Goal: Communication & Community: Participate in discussion

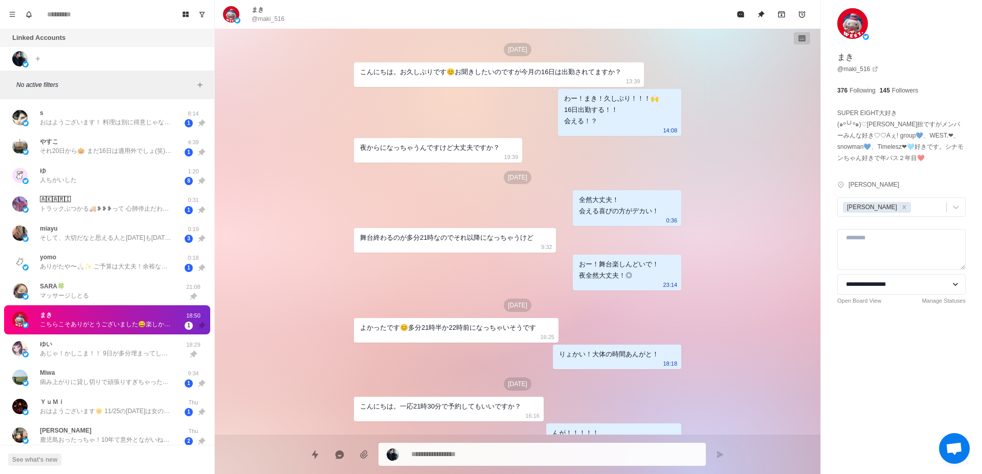
scroll to position [313, 0]
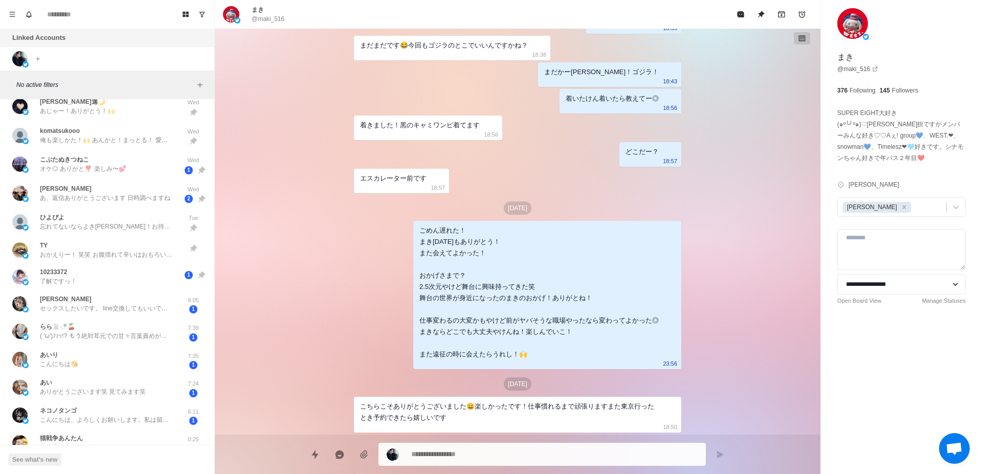
click at [336, 178] on div "[DATE] こんにちは。お久しぶりです😊お聞きしたいのですが今月の16日は出勤されてますか？ 13:39 わー！まき！久しぶり！！！🙌 16日出勤する！！ …" at bounding box center [518, 232] width 606 height 406
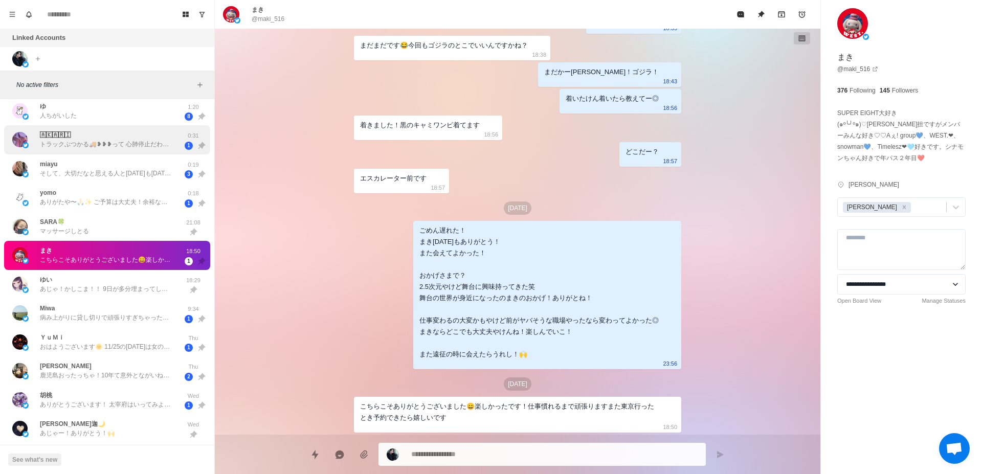
scroll to position [0, 0]
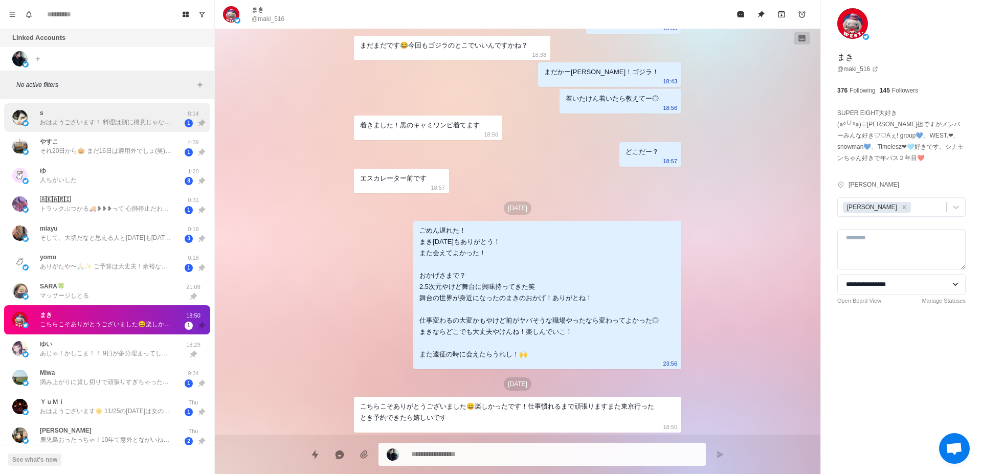
click at [96, 119] on p "おはようございます！ 料理は別に得意じゃないけど好きです！旬のものを安く食べれるから自炊もいいですよ🐟 えっ今は大丈夫ですか…？そうとは知らずごめんなさい！💦…" at bounding box center [106, 122] width 133 height 9
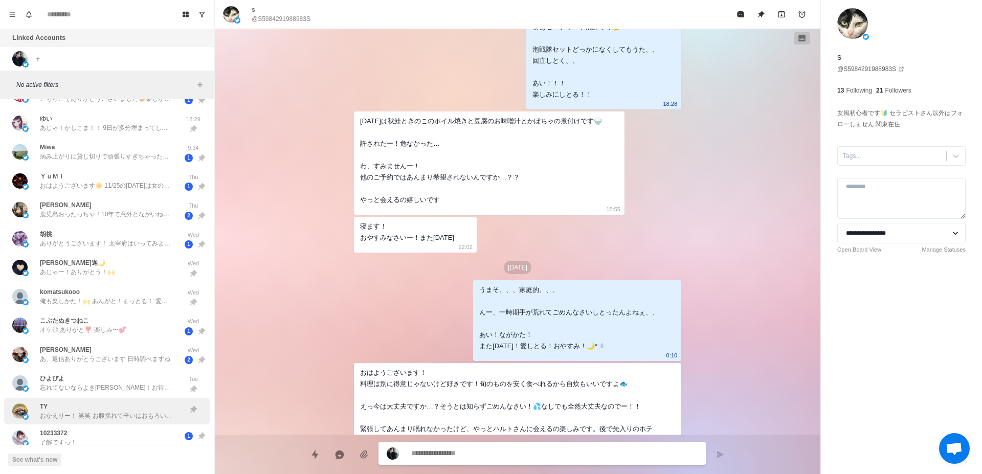
scroll to position [258, 0]
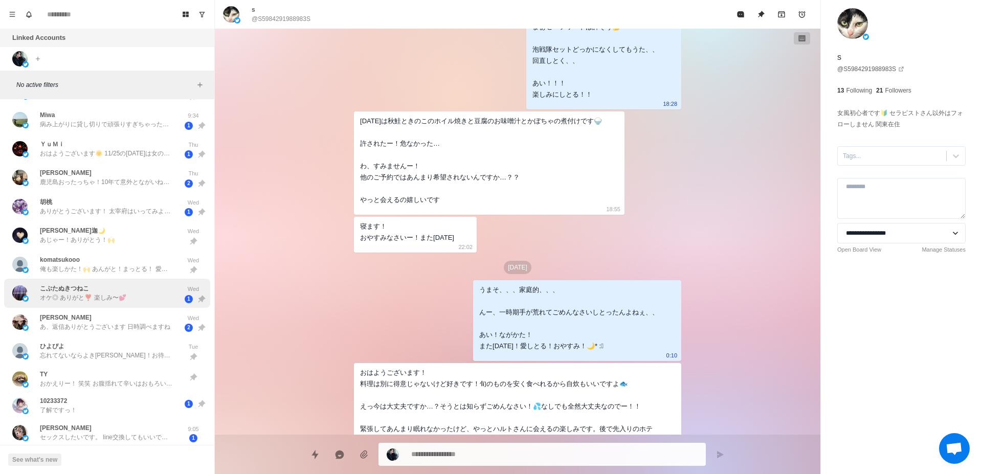
click at [150, 289] on div "こぶたぬきつねこ オケ◎ ありがと❣️ 楽しみ〜💕" at bounding box center [96, 293] width 168 height 21
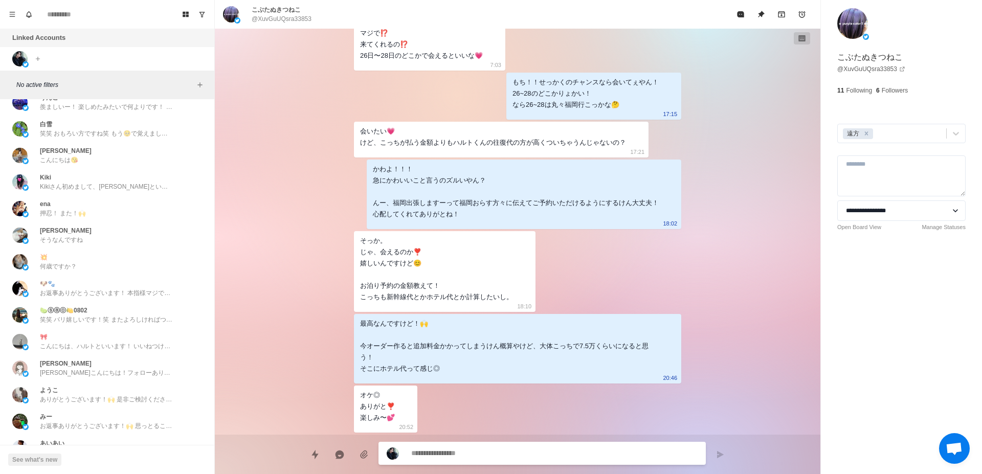
scroll to position [2449, 0]
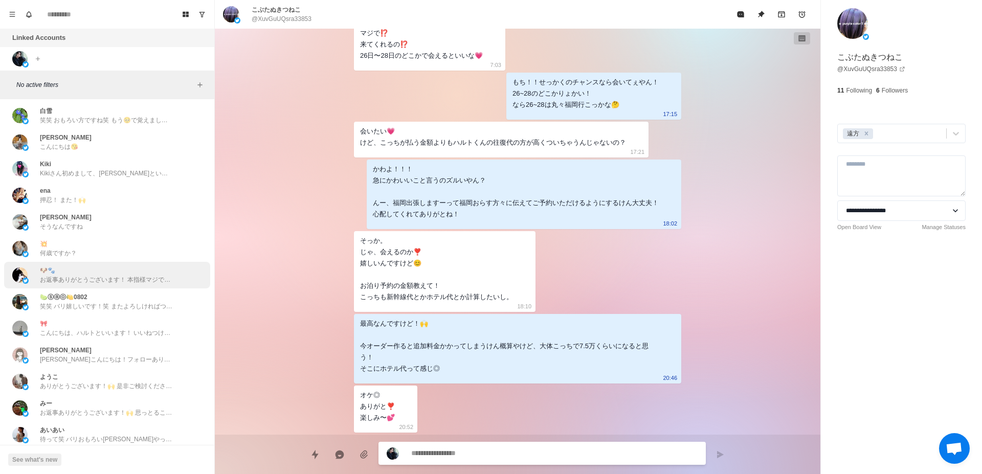
click at [124, 278] on p "お返事ありがとうございます！ 本指様マジで大好き愛しとるなんでそう言っていただけて嬉しいです！🙌 ぜひぜひ！ 感性合いそうでバリテンション上がってるのでドロッ…" at bounding box center [106, 279] width 133 height 9
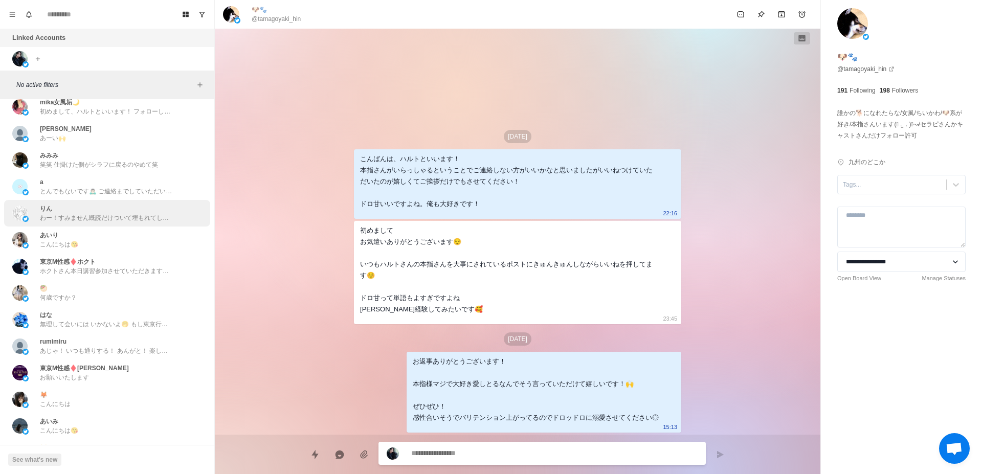
scroll to position [3222, 0]
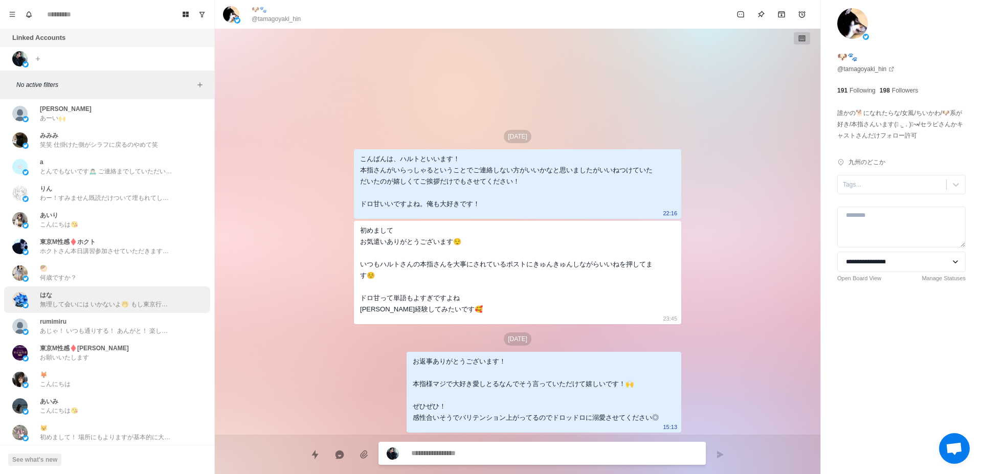
click at [135, 292] on div "はな 無理して会いには いかないよ🤭 もし東京行く機会あったら 予約お願いしてもいい？🐝" at bounding box center [106, 299] width 133 height 18
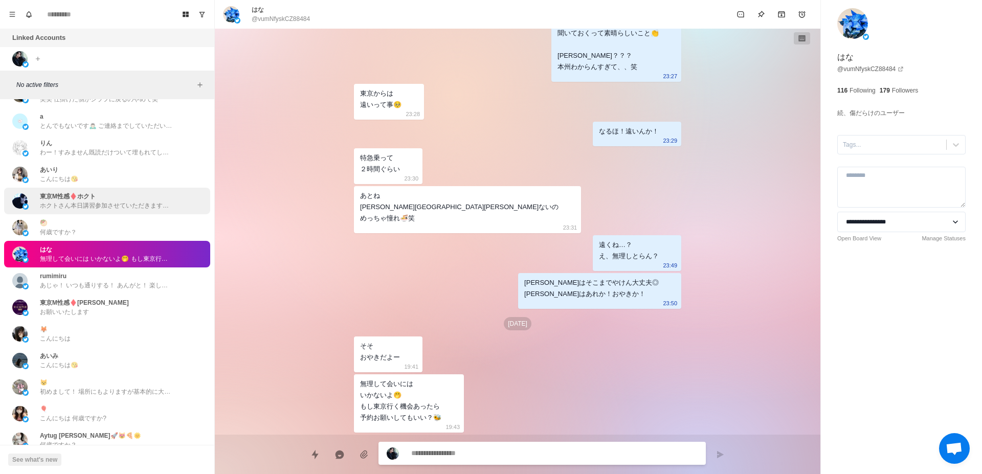
scroll to position [3286, 0]
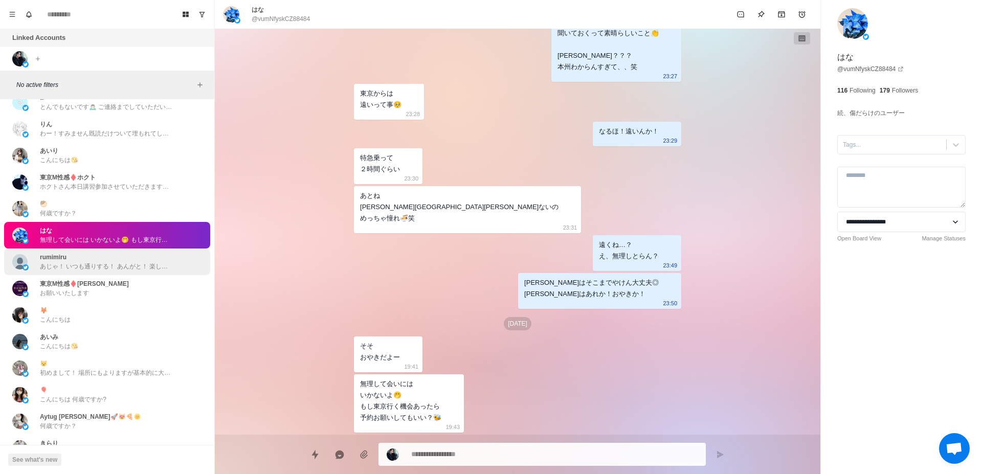
click at [108, 261] on div "[PERSON_NAME]！ いつも通りする！ あんがと！ 楽しみにしとく！" at bounding box center [106, 262] width 133 height 18
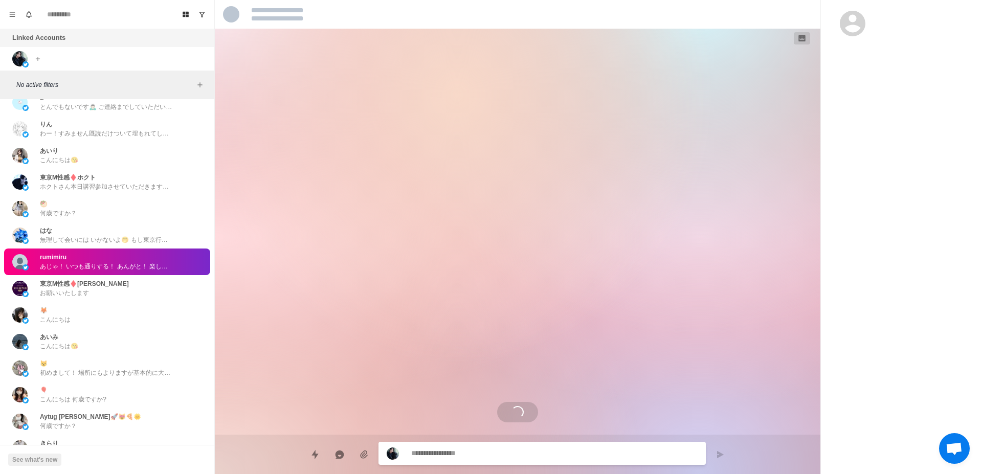
scroll to position [1529, 0]
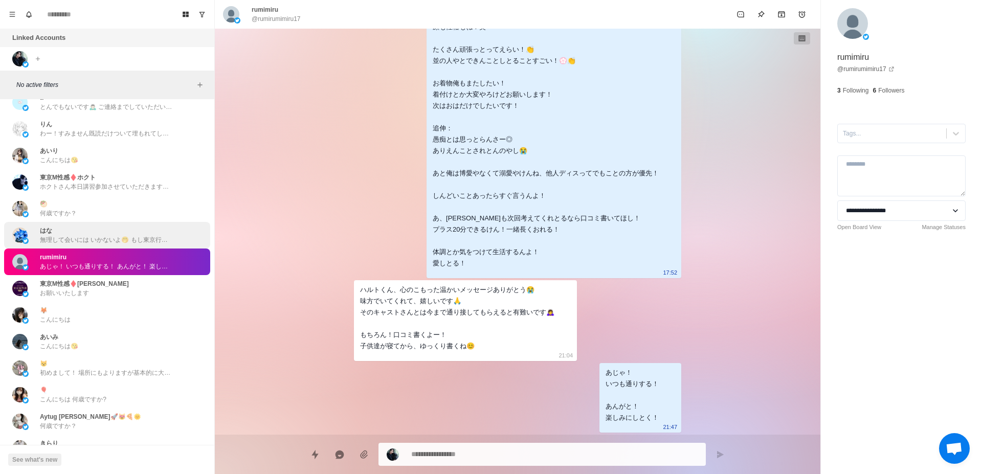
click at [115, 234] on div "はな 無理して会いには いかないよ🤭 もし東京行く機会あったら 予約お願いしてもいい？🐝" at bounding box center [106, 235] width 133 height 18
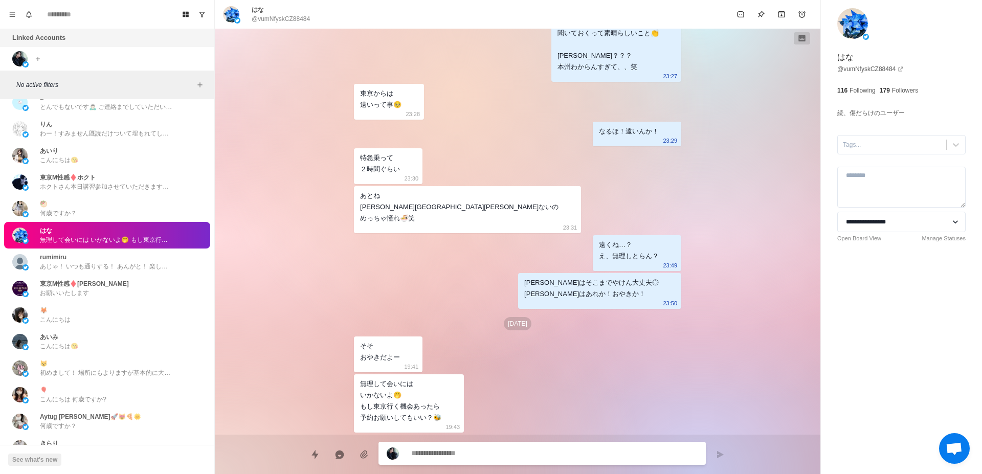
scroll to position [1369, 0]
click at [875, 69] on link "@ vumNfyskCZ88484" at bounding box center [870, 68] width 66 height 9
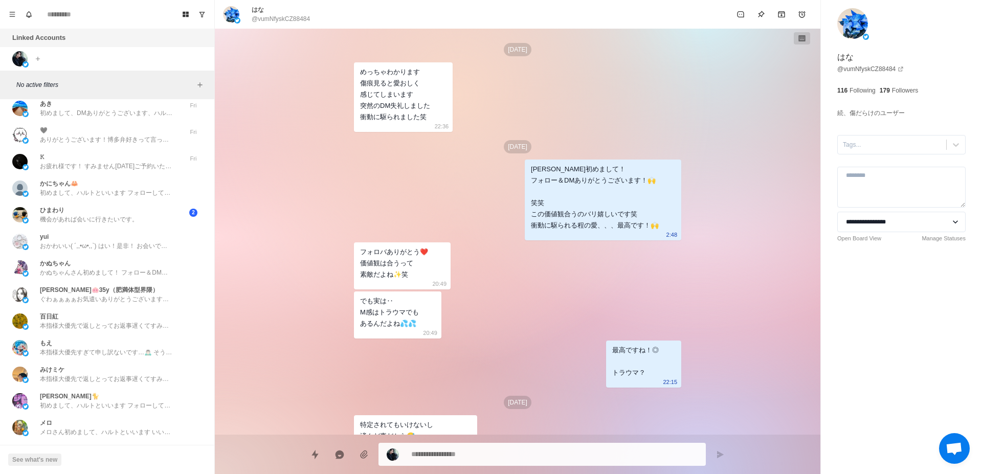
scroll to position [1482, 0]
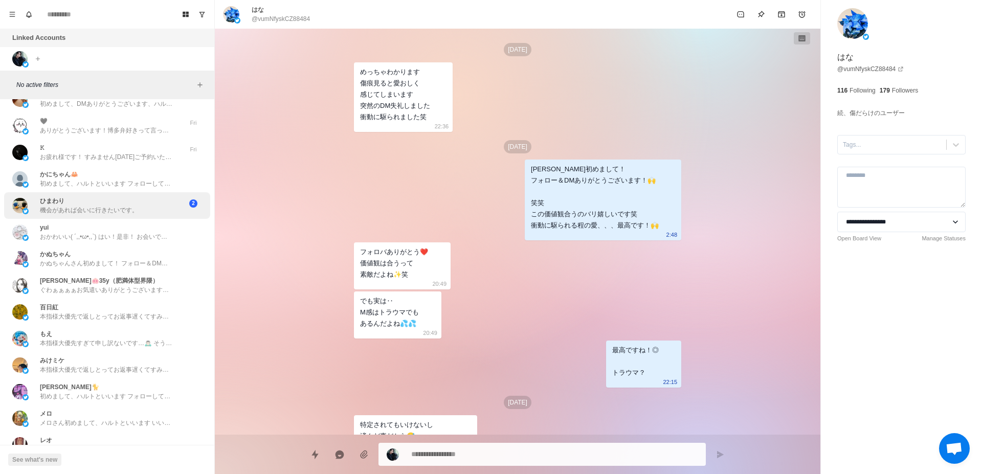
click at [103, 217] on div "ひまわり 機会があれば会いに行きたいです。 2" at bounding box center [107, 205] width 206 height 27
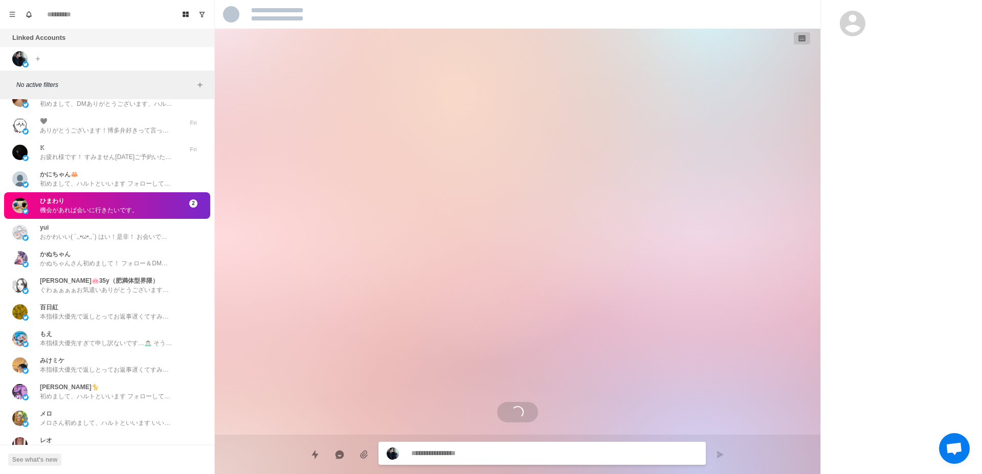
scroll to position [431, 0]
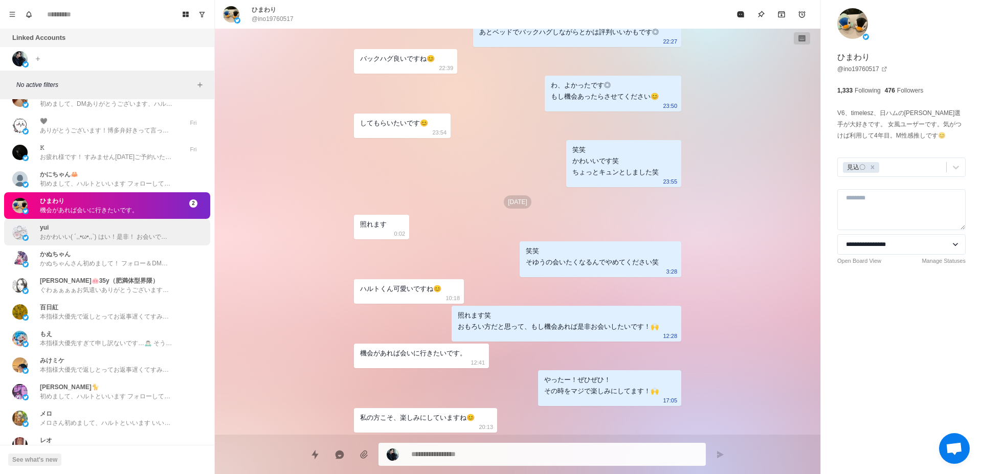
click at [85, 237] on p "おかわいい( ´,,•ω•,,`) はい！是非！ お会いできるの楽しみです！🙌" at bounding box center [106, 236] width 133 height 9
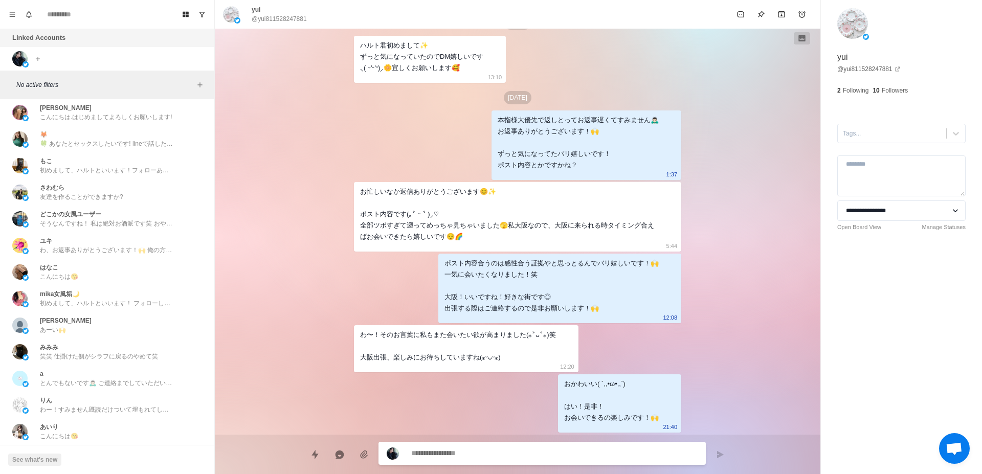
scroll to position [3157, 0]
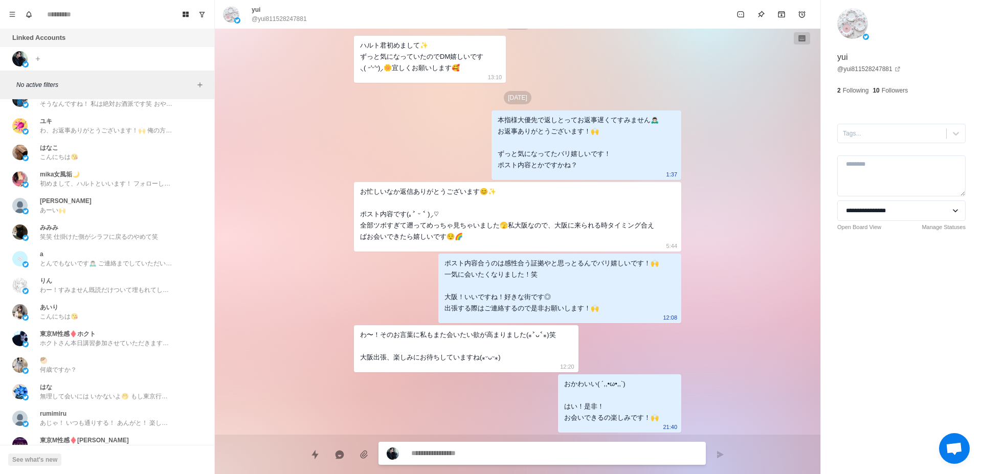
click at [956, 460] on span "チャットを開く" at bounding box center [954, 448] width 31 height 31
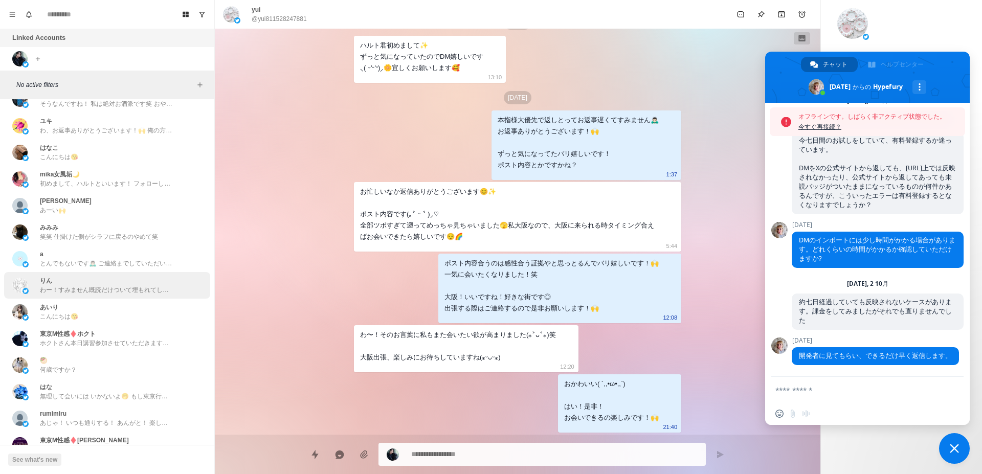
scroll to position [3286, 0]
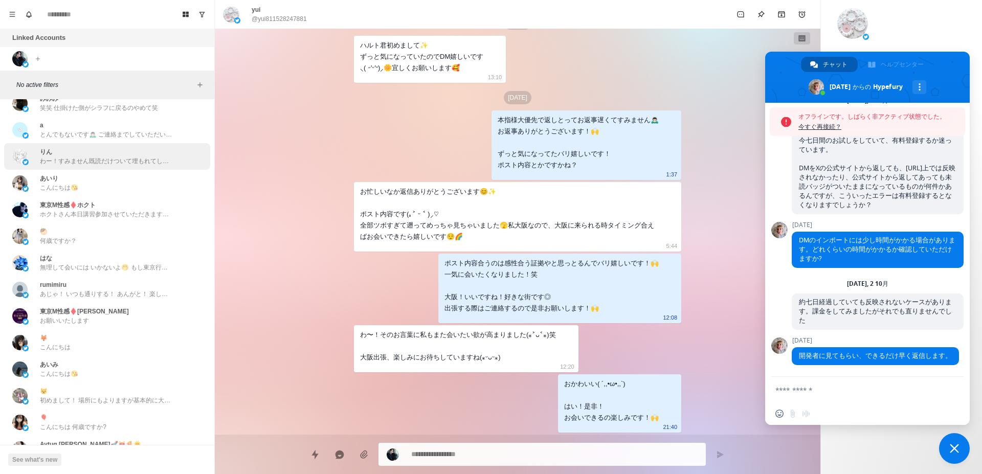
click at [166, 279] on div "[PERSON_NAME]！ いつも通りする！ あんがと！ 楽しみにしとく！" at bounding box center [107, 289] width 206 height 27
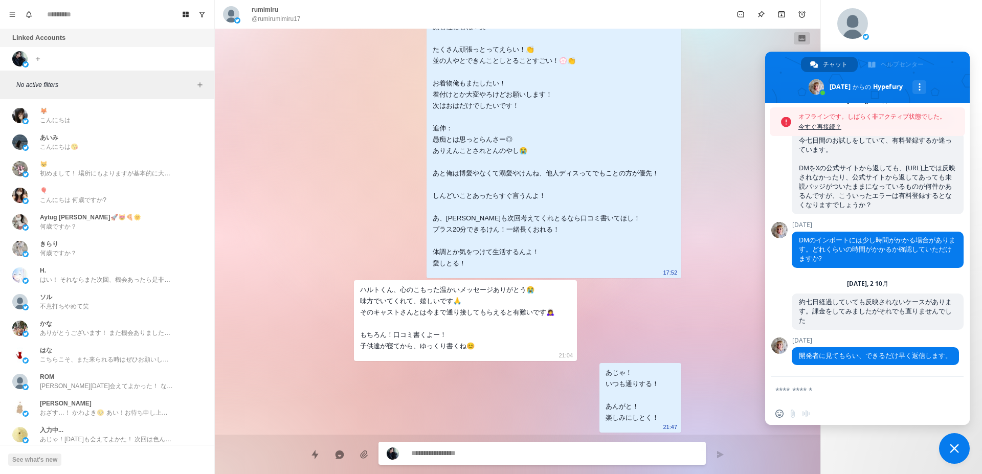
scroll to position [3578, 0]
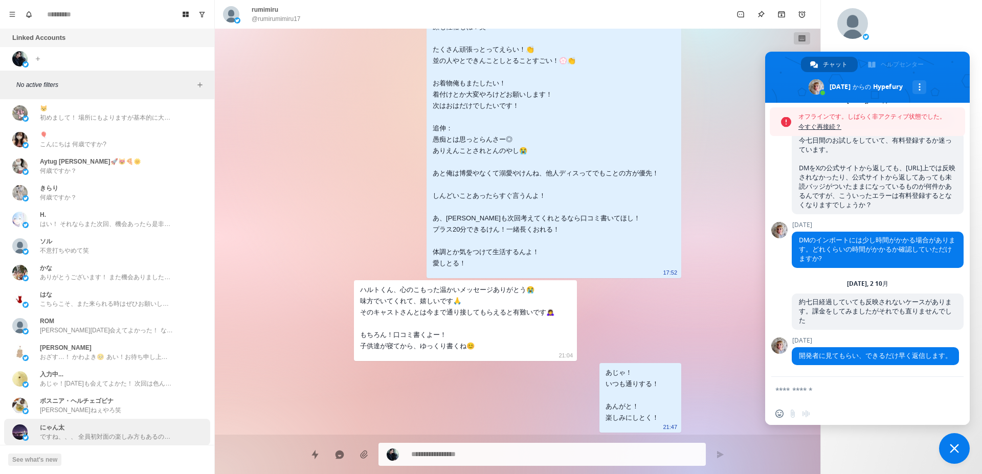
click at [136, 423] on div "にゃん太 ですね、、、 全員初対面の楽しみ方もあるので何とも言えないんですけど、、" at bounding box center [106, 432] width 133 height 18
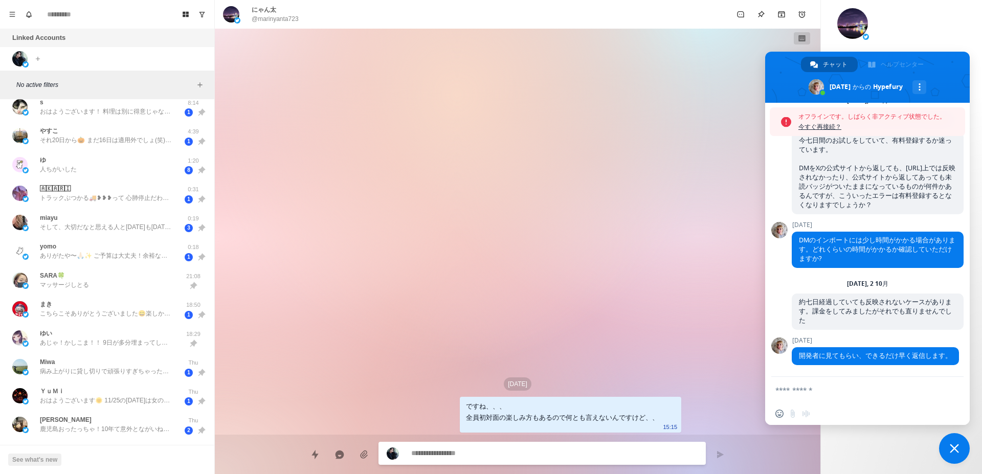
scroll to position [0, 0]
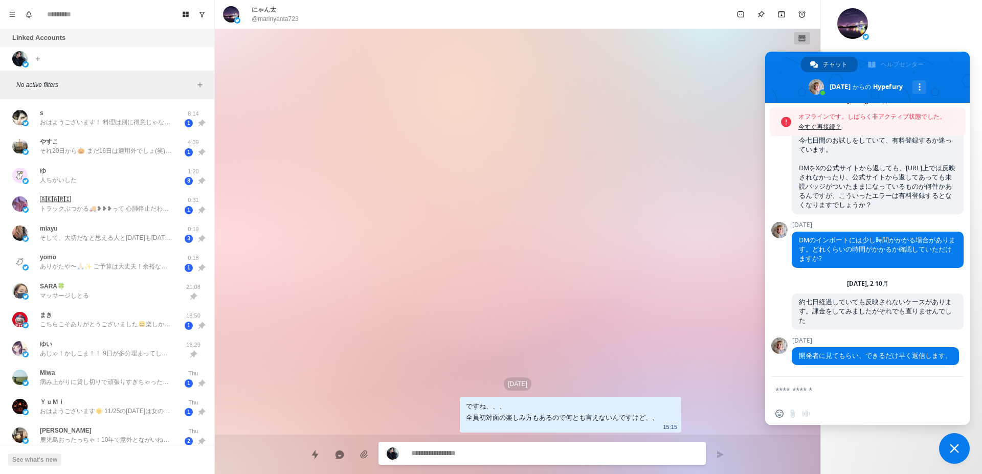
click at [961, 453] on span "チャットを閉じる" at bounding box center [954, 448] width 31 height 31
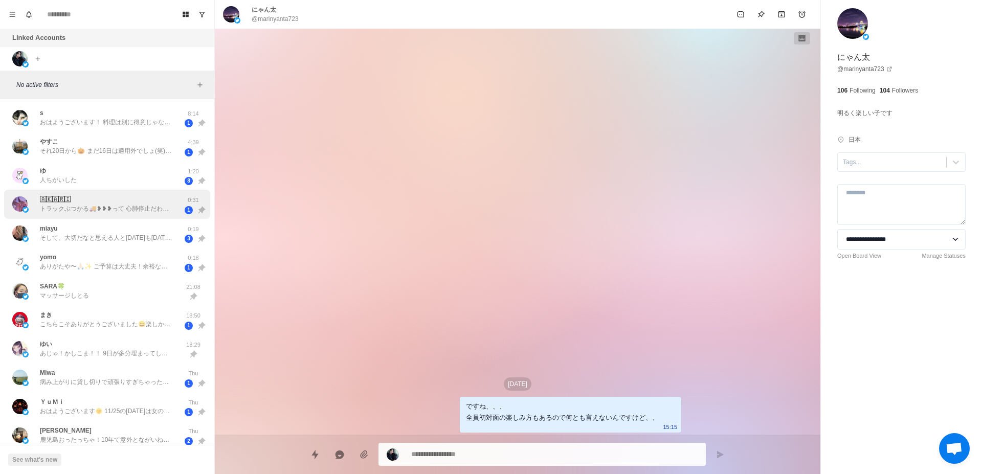
click at [119, 215] on div "🄰🄺🄰🅁🄸 トラックぶつかる🚚❥❥❥って 心肺停止だわ笑 いつも車道側に回って 守ってくれてありがとう𓆩❤︎𓆪 [PERSON_NAME]とくんになら ぺしゃ…" at bounding box center [107, 204] width 206 height 29
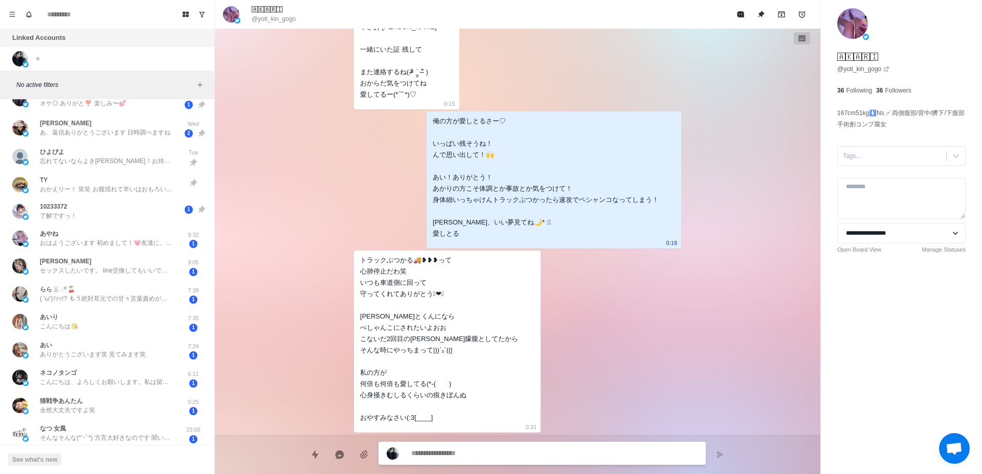
scroll to position [451, 0]
click at [119, 273] on p "セックスしたいです。 line交換してもいいですか? id :sszz0102 [URL][DOMAIN_NAME] 追加お願いします lineで返事お願いし…" at bounding box center [106, 271] width 133 height 9
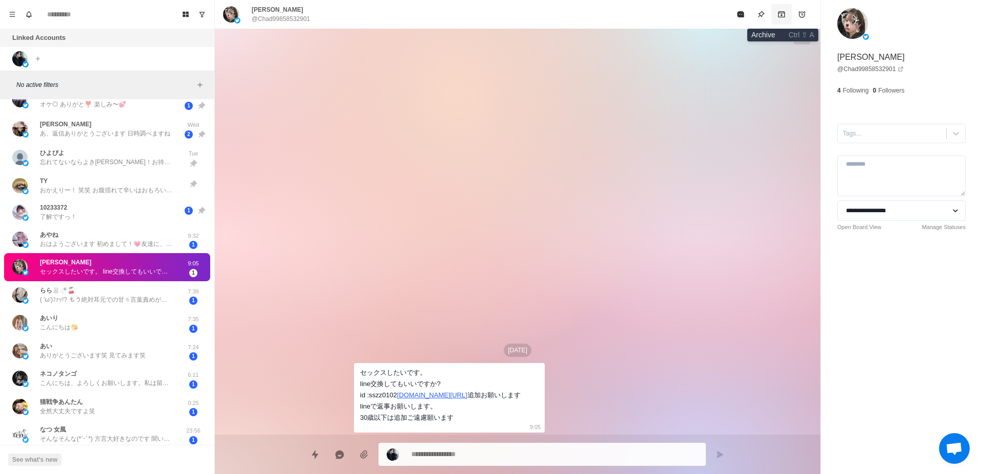
click at [784, 16] on icon "Archive" at bounding box center [781, 14] width 8 height 8
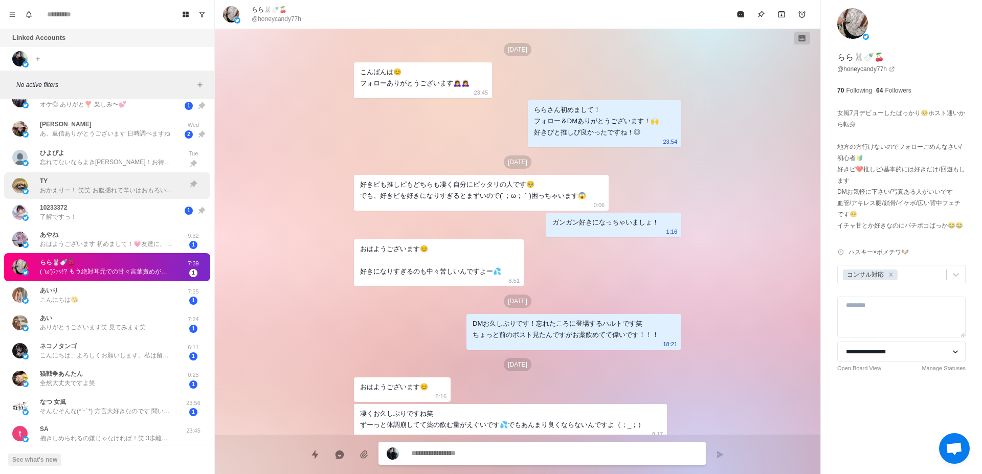
scroll to position [746, 0]
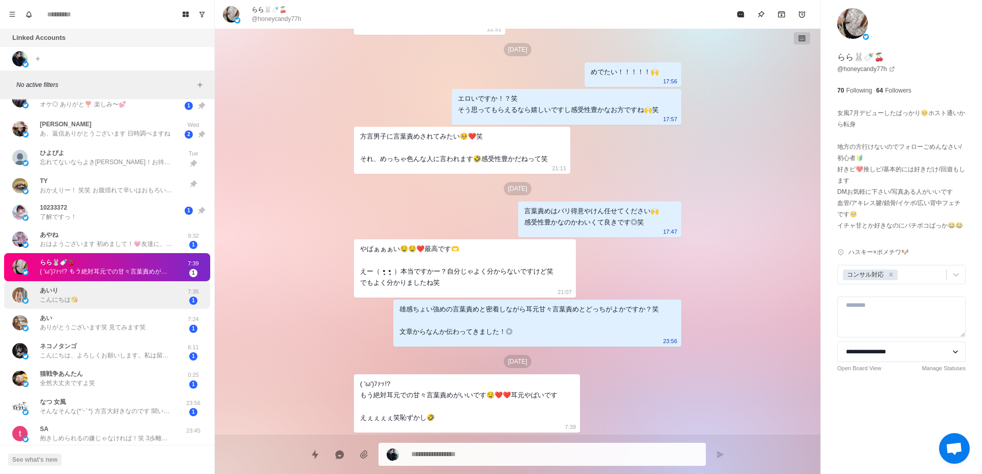
click at [138, 287] on div "あいり こんにちは😘" at bounding box center [96, 295] width 168 height 20
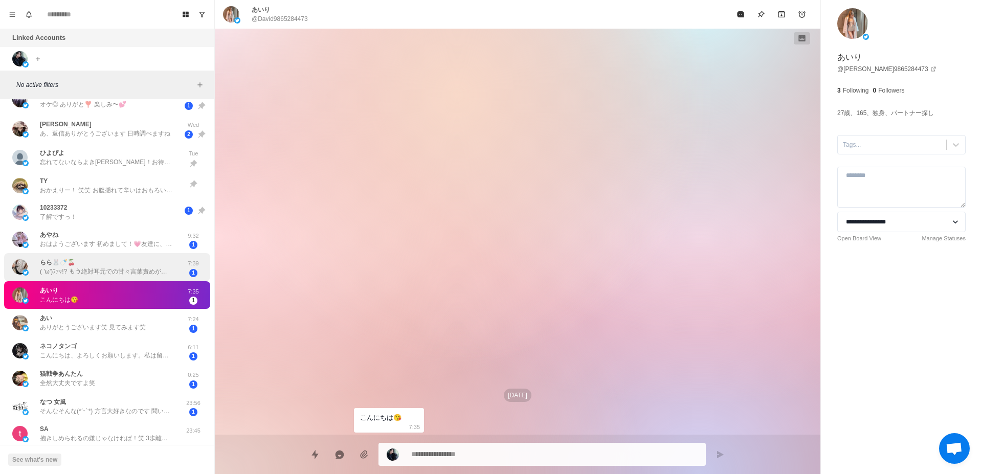
click at [119, 274] on p "( 'ω')ﾌｧｯ!? もう絶対耳元での甘々言葉責めがいいです🤤❤️❤️耳元やばいです えぇぇぇぇ笑恥ずかし🤣" at bounding box center [106, 271] width 133 height 9
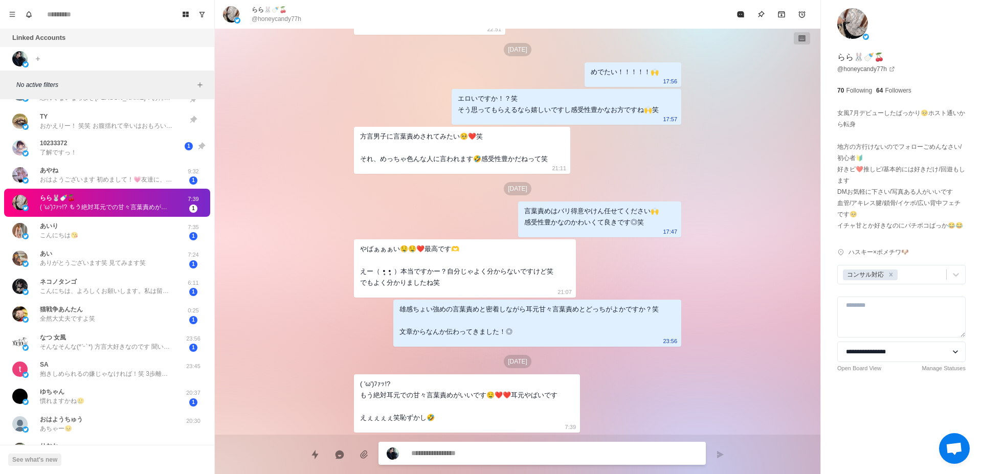
scroll to position [580, 0]
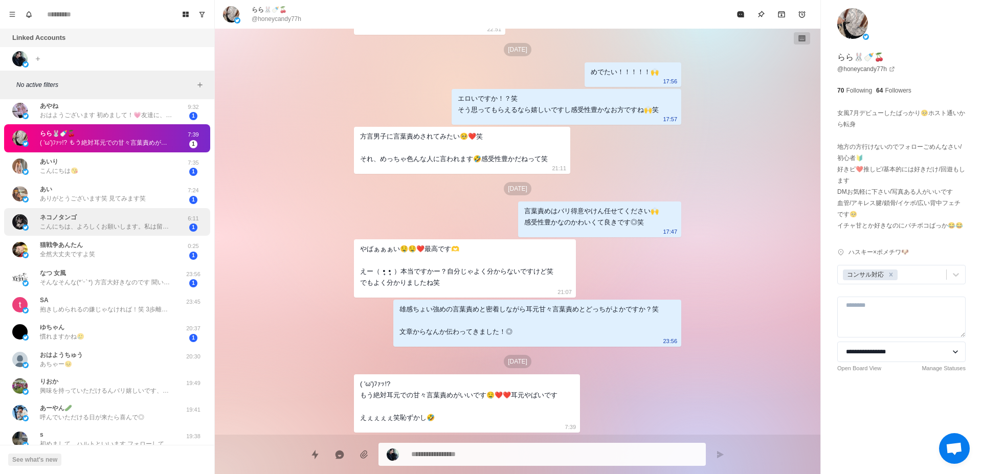
click at [118, 226] on p "こんにちは、よろしくお願いします。私は留学生ですが、高い学費を稼ぐ必要があるので、セックスのアルバイトをしています。今年22歳、私のサービスが必要でしたら、追…" at bounding box center [106, 226] width 133 height 9
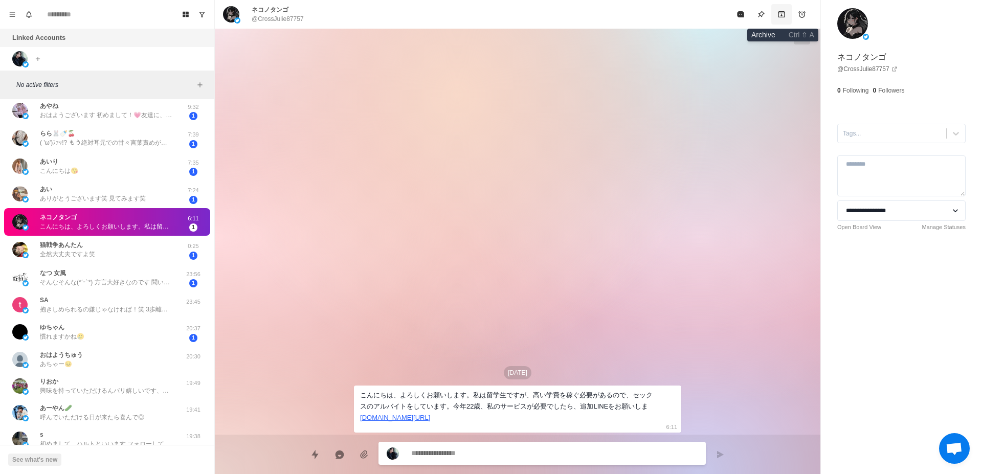
click at [780, 11] on icon "Archive" at bounding box center [781, 14] width 7 height 6
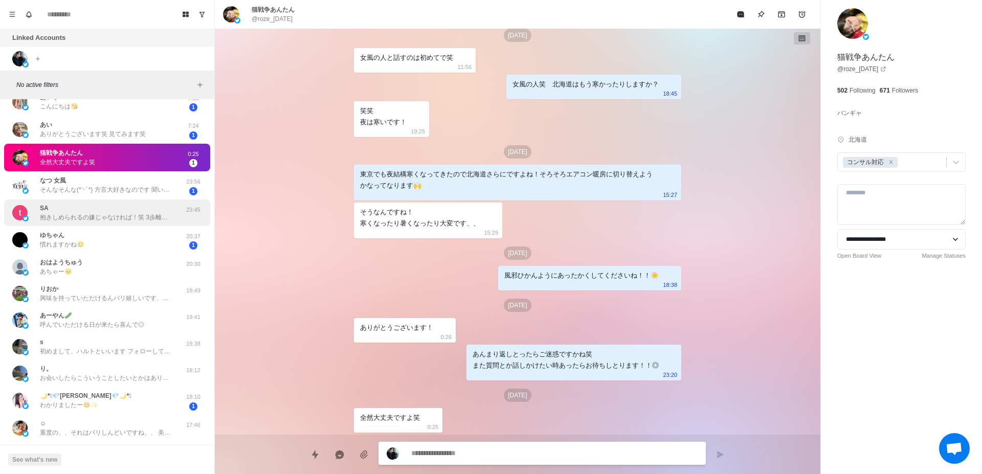
scroll to position [709, 0]
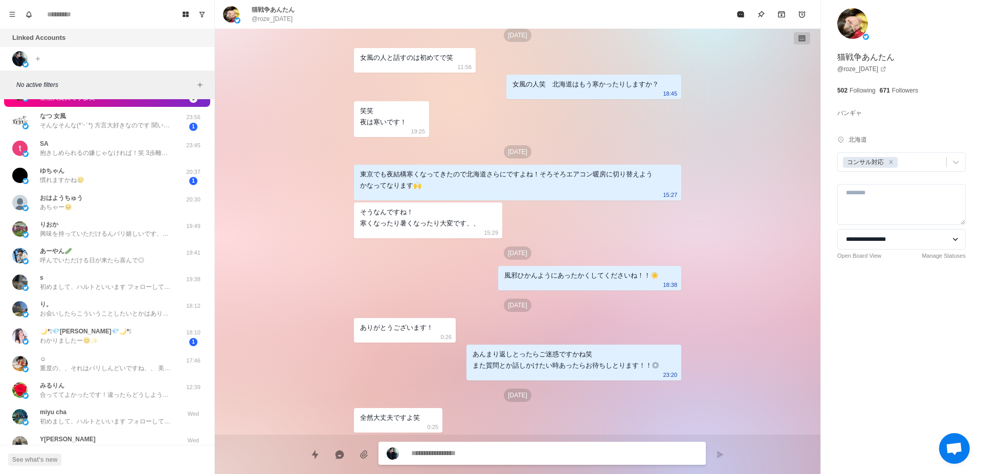
type textarea "*"
